Goal: Find specific fact: Find specific fact

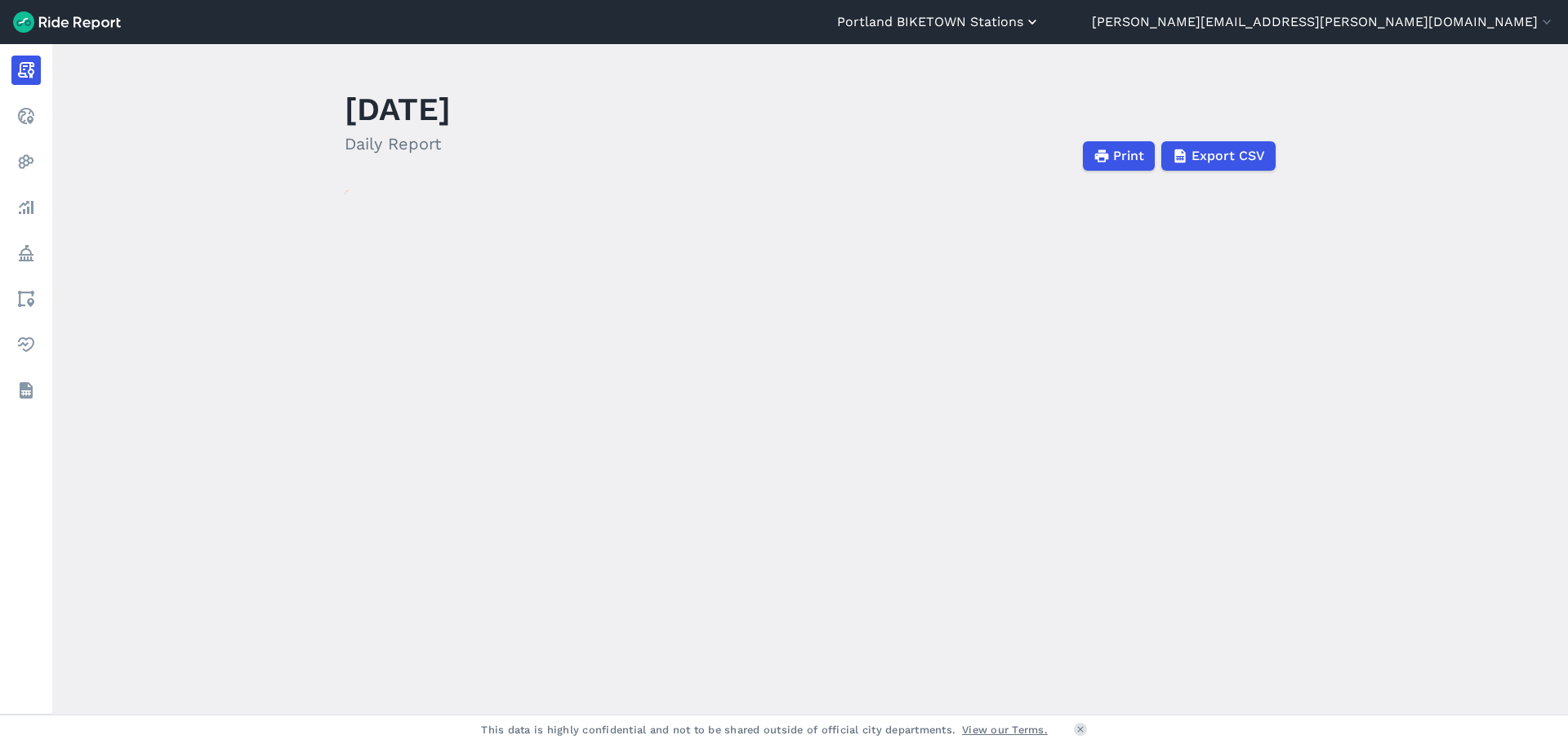
click at [1040, 24] on button "Portland BIKETOWN Stations" at bounding box center [938, 22] width 204 height 19
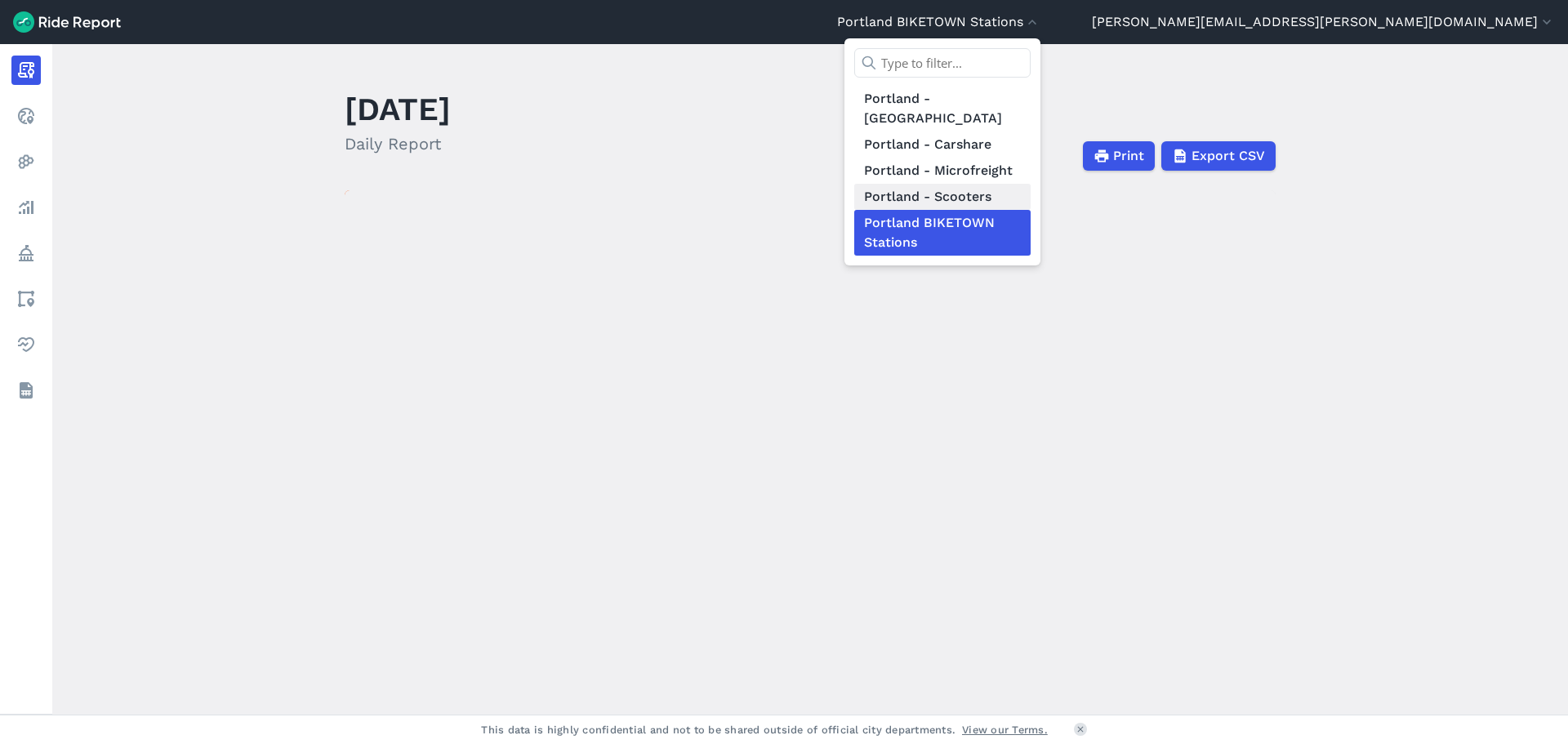
click at [1030, 184] on link "Portland - Scooters" at bounding box center [942, 196] width 176 height 26
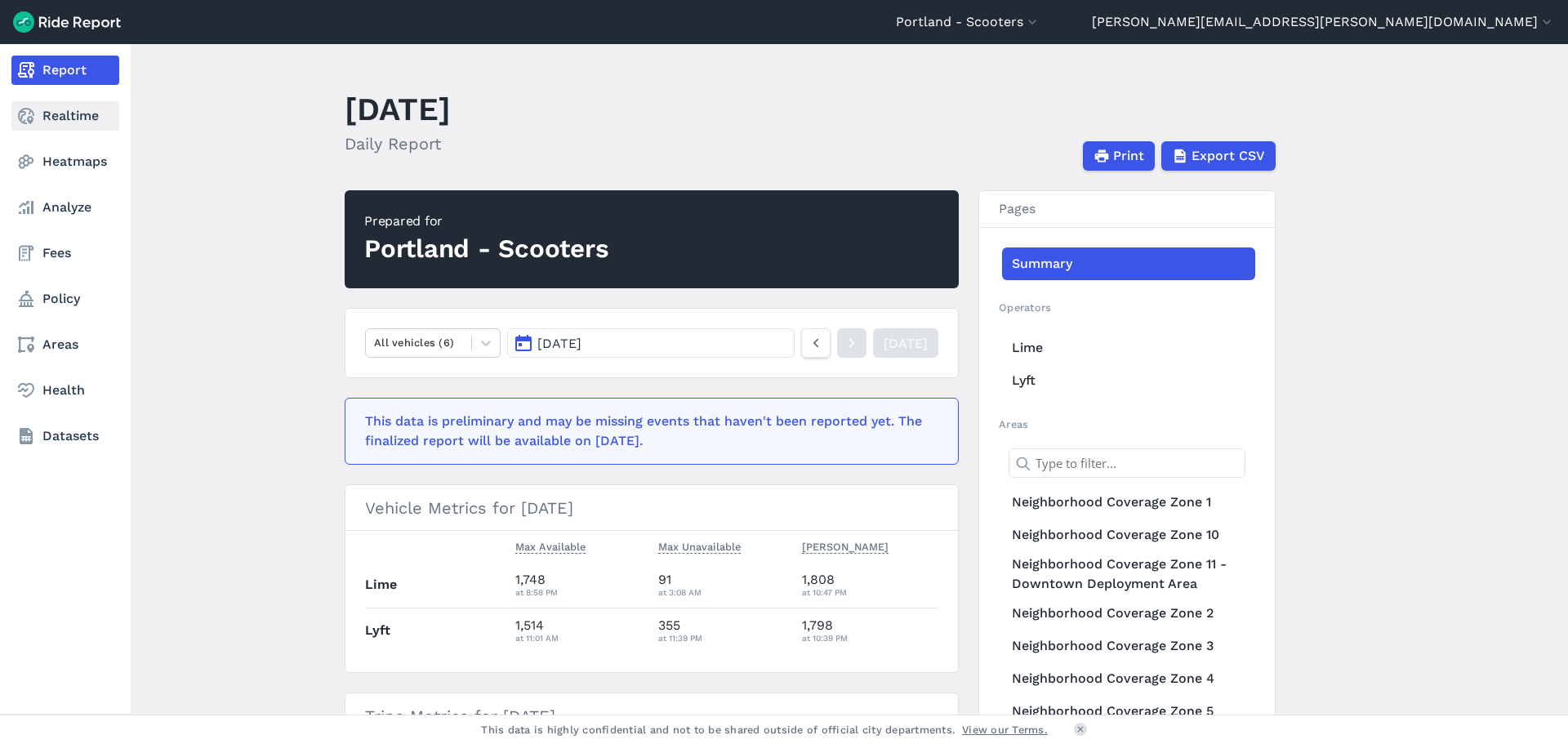
drag, startPoint x: 50, startPoint y: 120, endPoint x: 58, endPoint y: 117, distance: 8.5
click at [51, 120] on link "Realtime" at bounding box center [65, 115] width 108 height 29
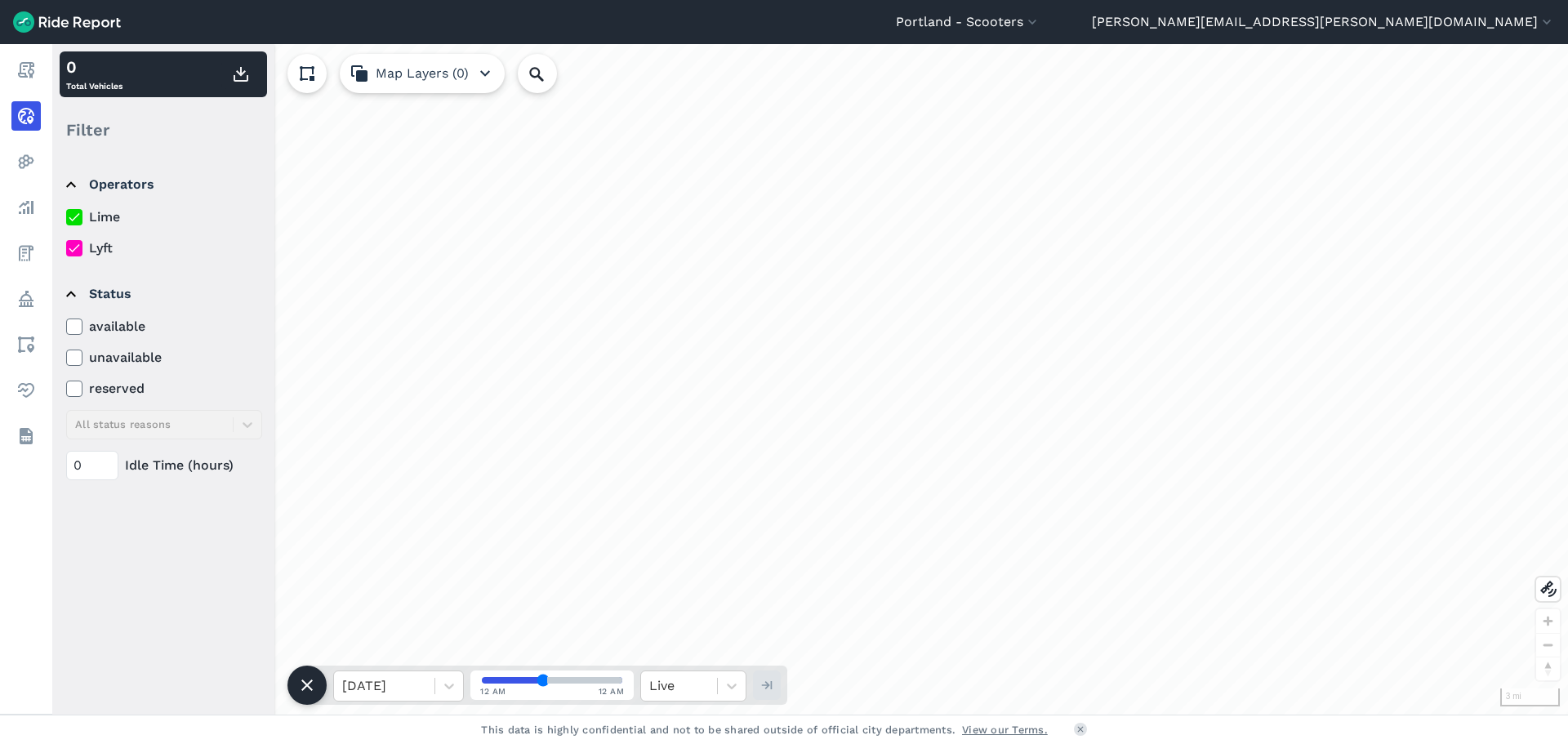
click at [104, 216] on label "Lime" at bounding box center [164, 216] width 196 height 19
click at [66, 216] on input "Lime" at bounding box center [66, 212] width 0 height 11
click at [570, 76] on input "Search Location or Vehicles" at bounding box center [625, 73] width 214 height 39
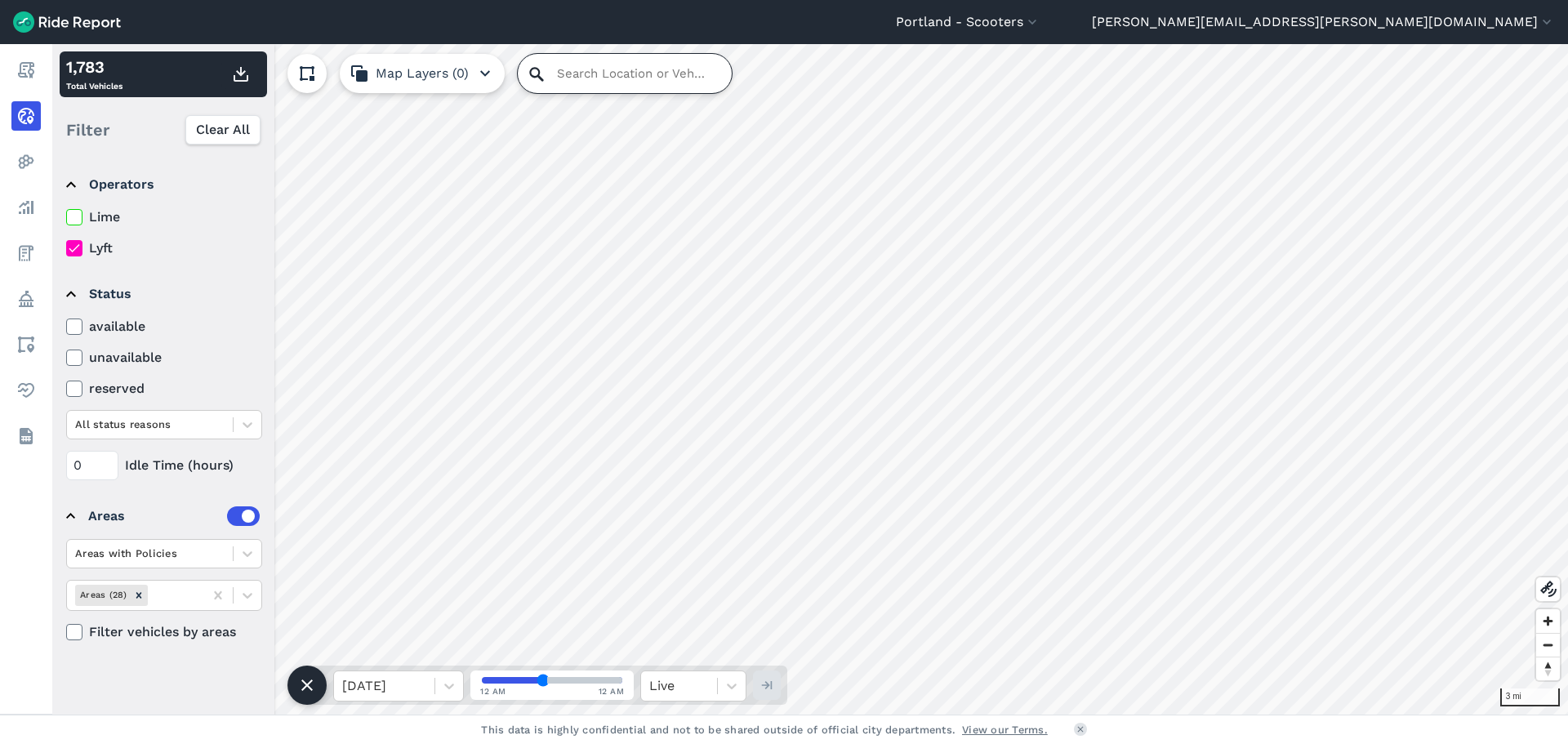
click at [561, 74] on input "Search Location or Vehicles" at bounding box center [625, 73] width 214 height 39
type input "2617"
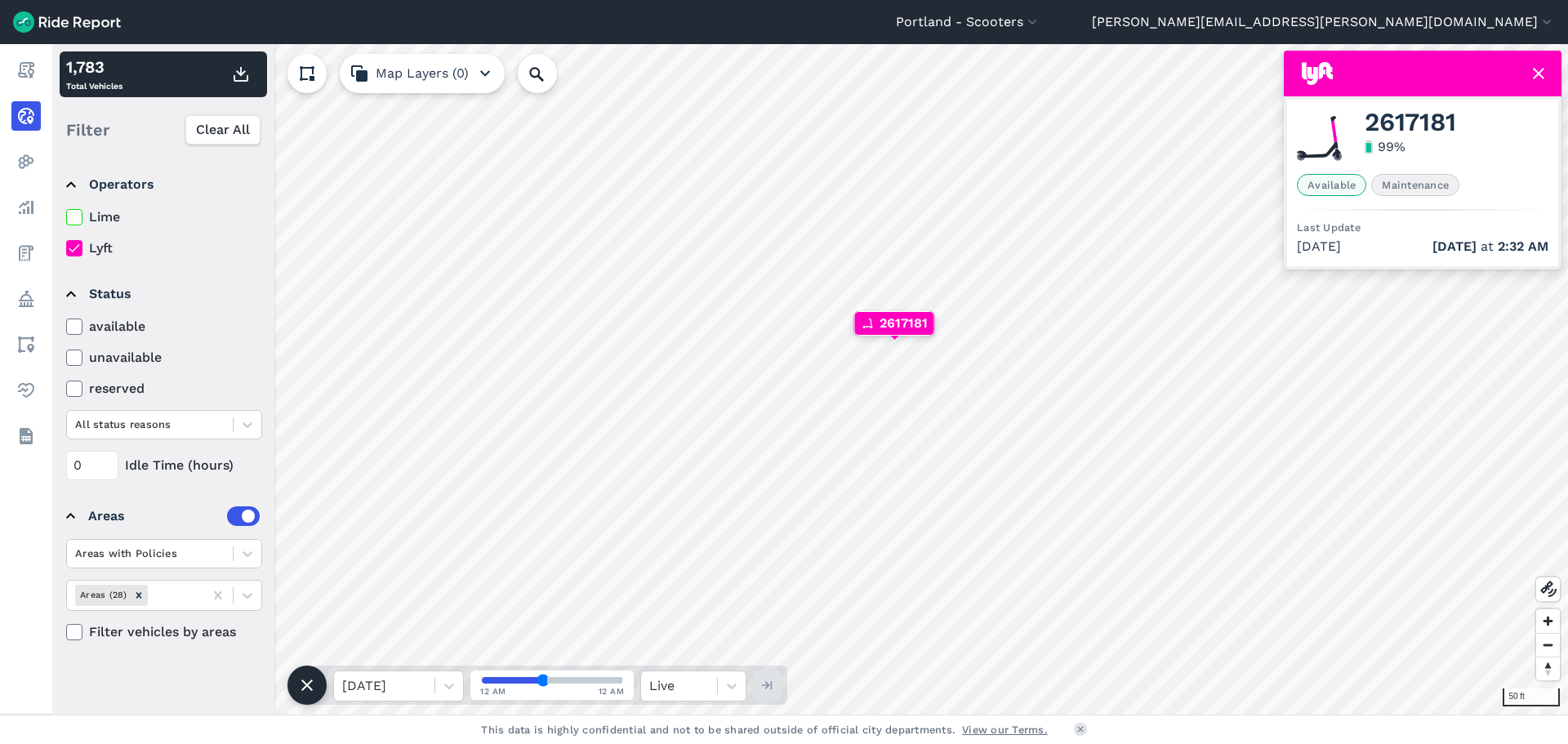
click at [1398, 127] on span "2617181" at bounding box center [1409, 122] width 91 height 19
copy span "2617181"
